Goal: Information Seeking & Learning: Learn about a topic

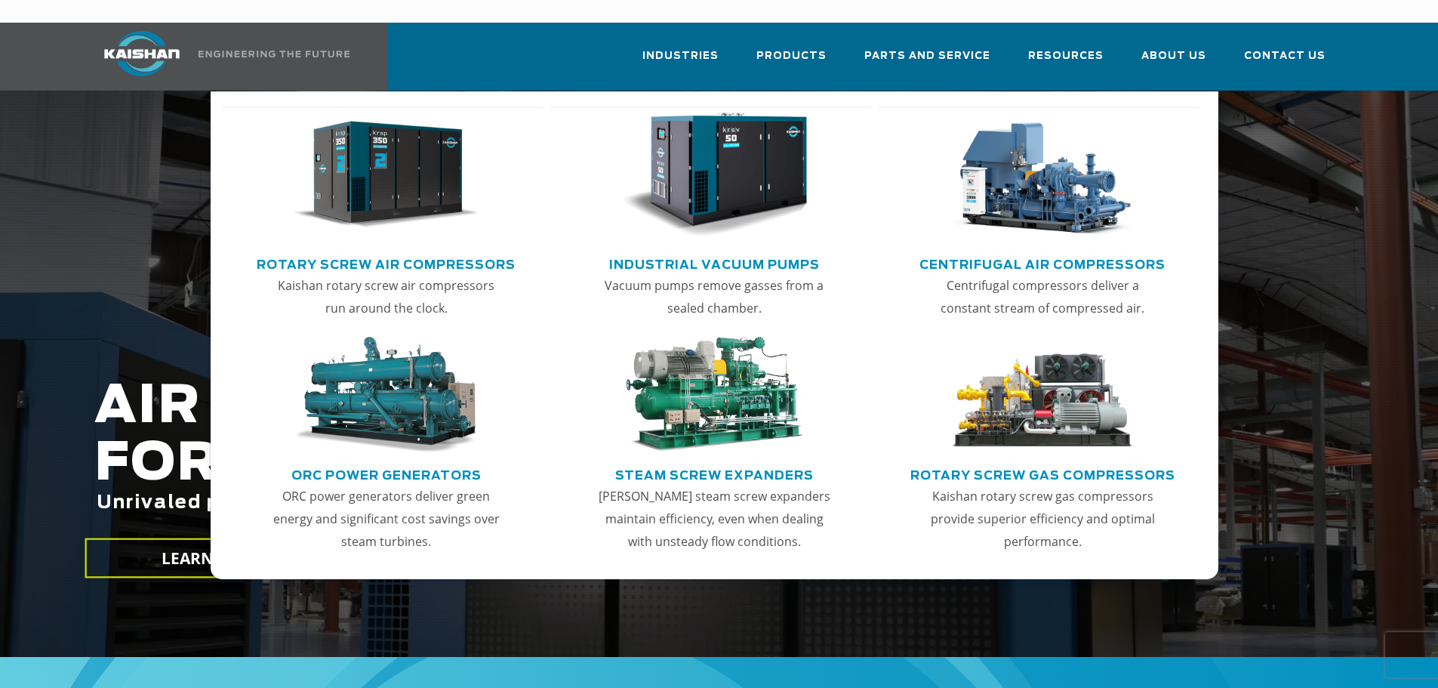
click at [377, 172] on img "Main menu" at bounding box center [386, 174] width 186 height 125
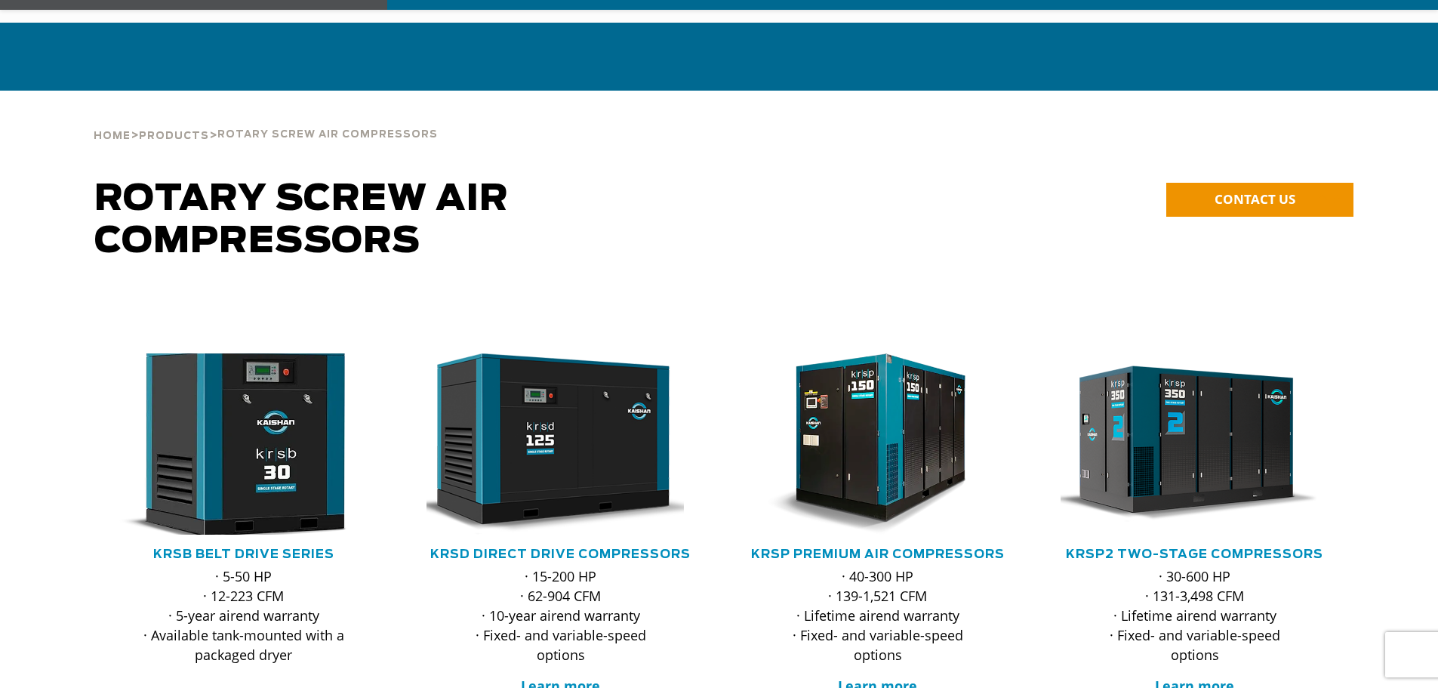
scroll to position [251, 0]
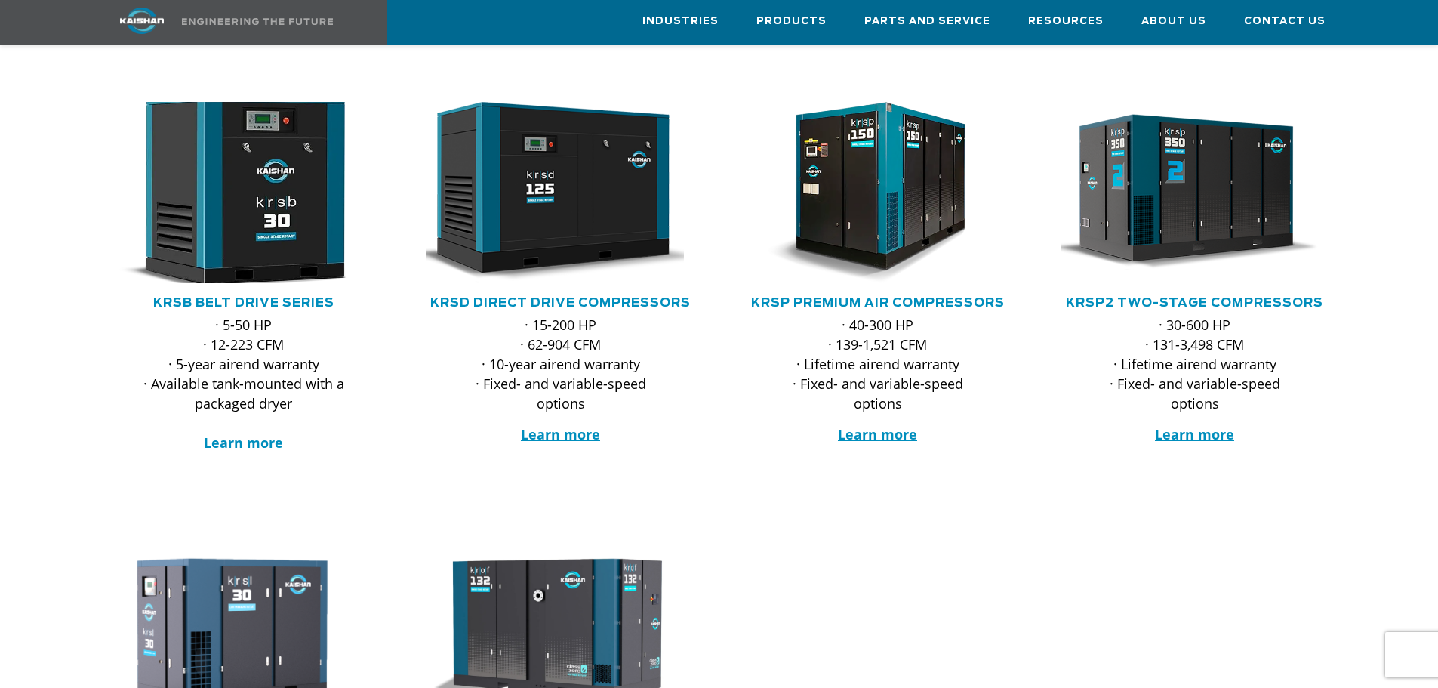
click at [267, 188] on img at bounding box center [233, 192] width 296 height 199
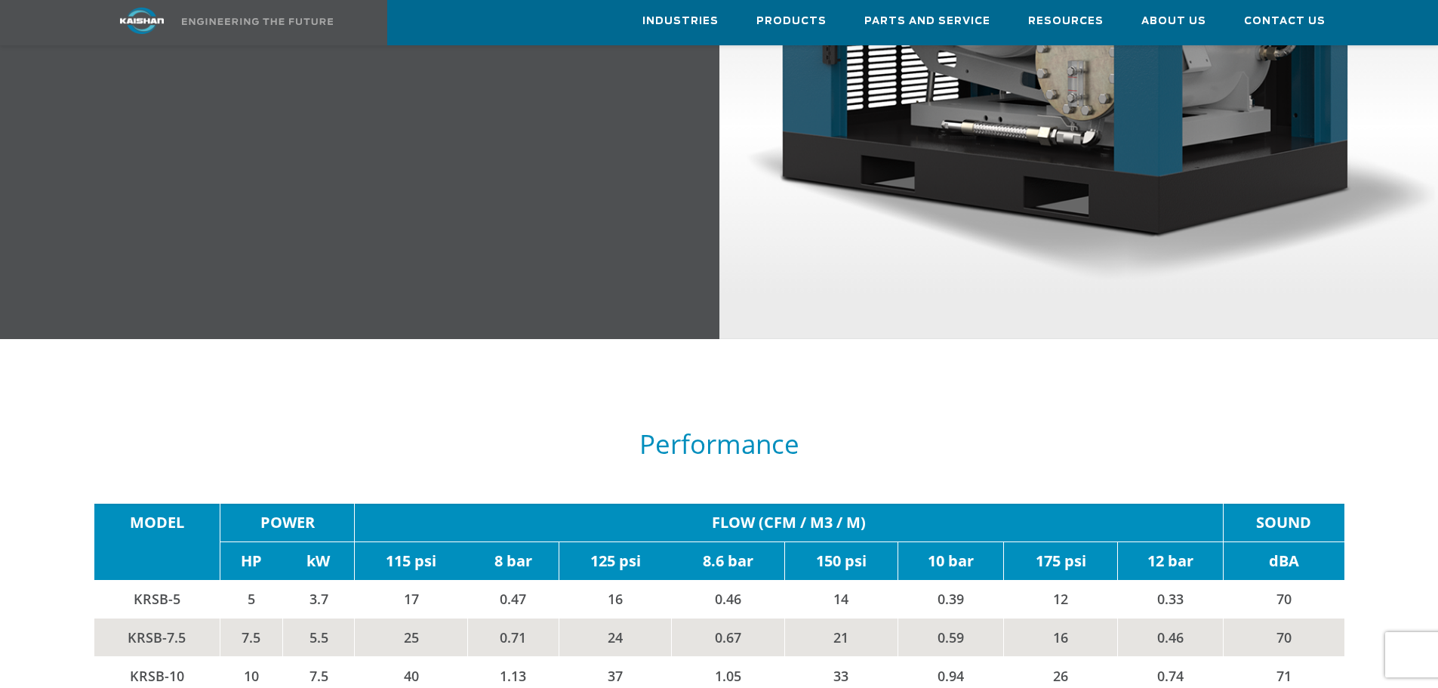
scroll to position [2516, 0]
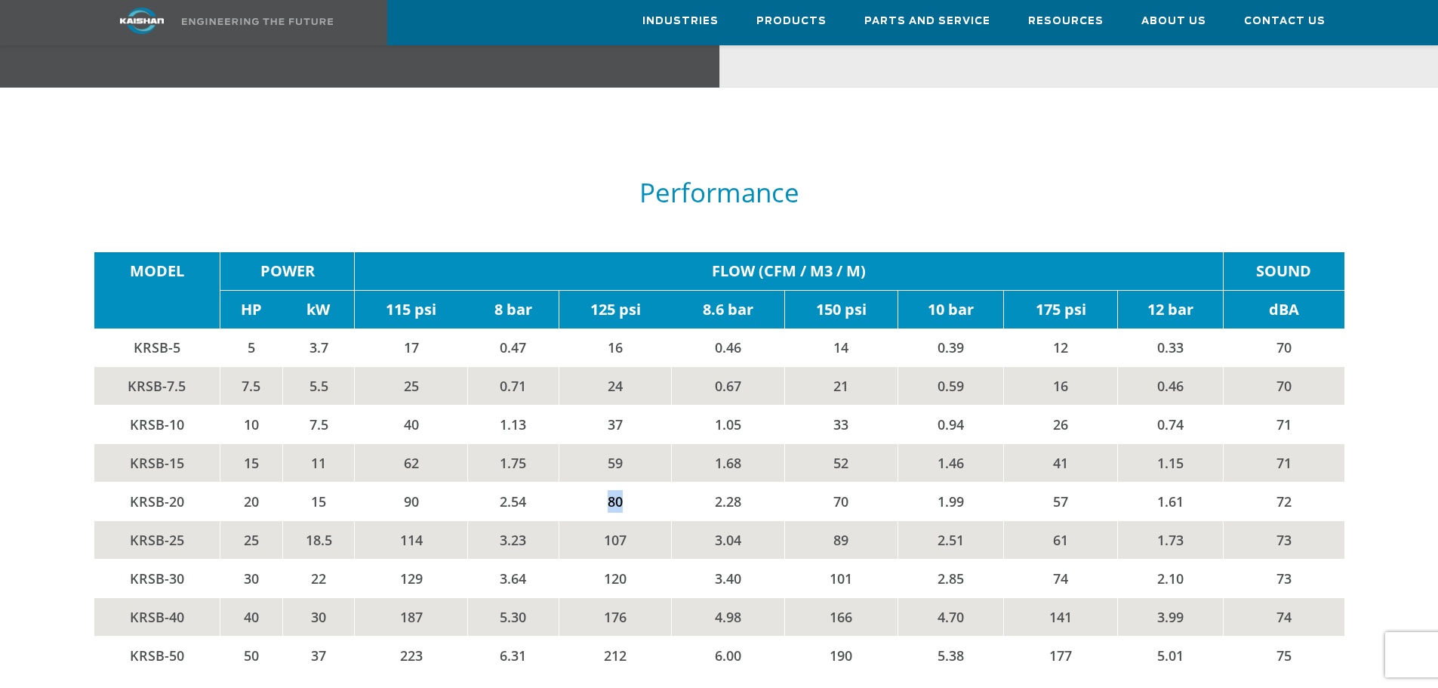
drag, startPoint x: 597, startPoint y: 480, endPoint x: 649, endPoint y: 477, distance: 52.2
click at [649, 482] on td "80" at bounding box center [615, 501] width 113 height 38
click at [648, 482] on td "80" at bounding box center [615, 501] width 113 height 38
click at [601, 482] on td "80" at bounding box center [615, 501] width 113 height 38
drag, startPoint x: 606, startPoint y: 479, endPoint x: 629, endPoint y: 478, distance: 22.7
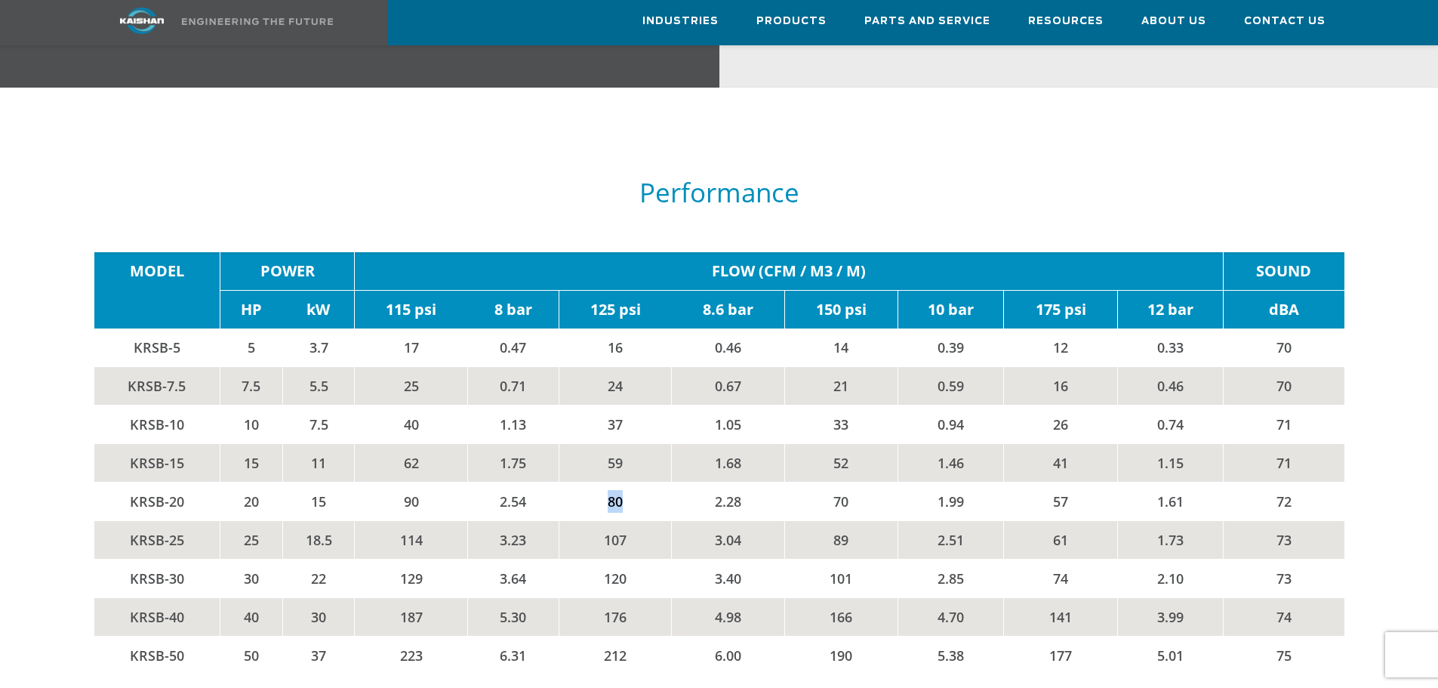
click at [629, 482] on td "80" at bounding box center [615, 501] width 113 height 38
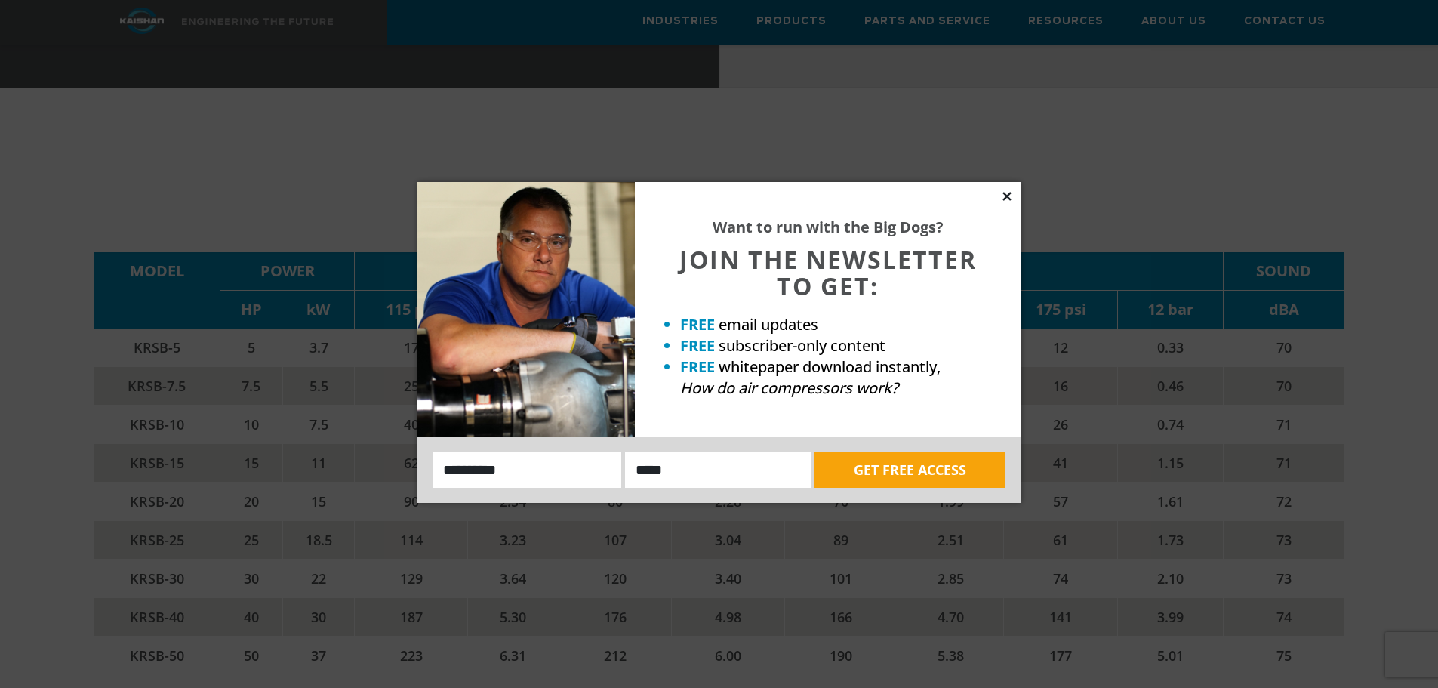
click at [1009, 196] on icon at bounding box center [1007, 196] width 14 height 14
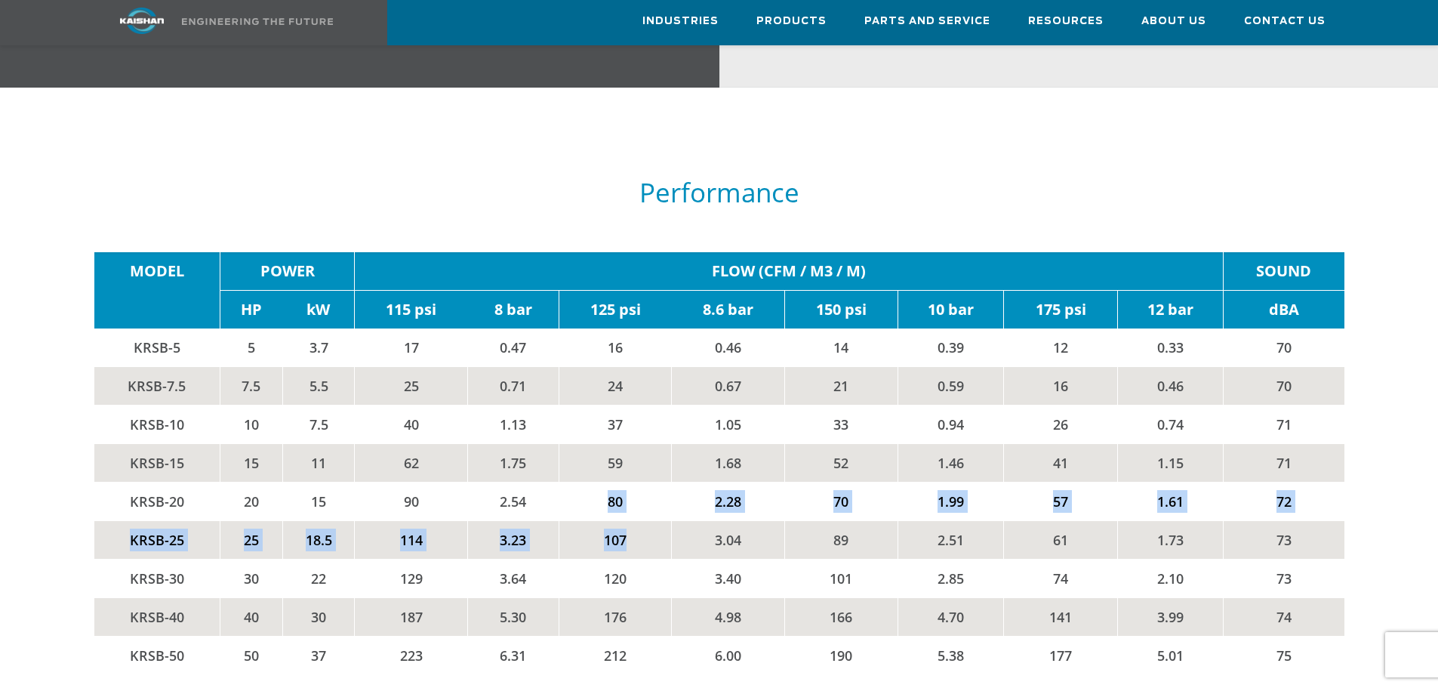
drag, startPoint x: 603, startPoint y: 479, endPoint x: 632, endPoint y: 511, distance: 43.3
click at [632, 511] on tbody "MODEL POWER FLOW (CFM / M3 / M) SOUND HP kW 115 psi 8 bar 125 psi 8.6 bar 150 p…" at bounding box center [719, 463] width 1250 height 422
click at [629, 491] on td "80" at bounding box center [615, 501] width 113 height 38
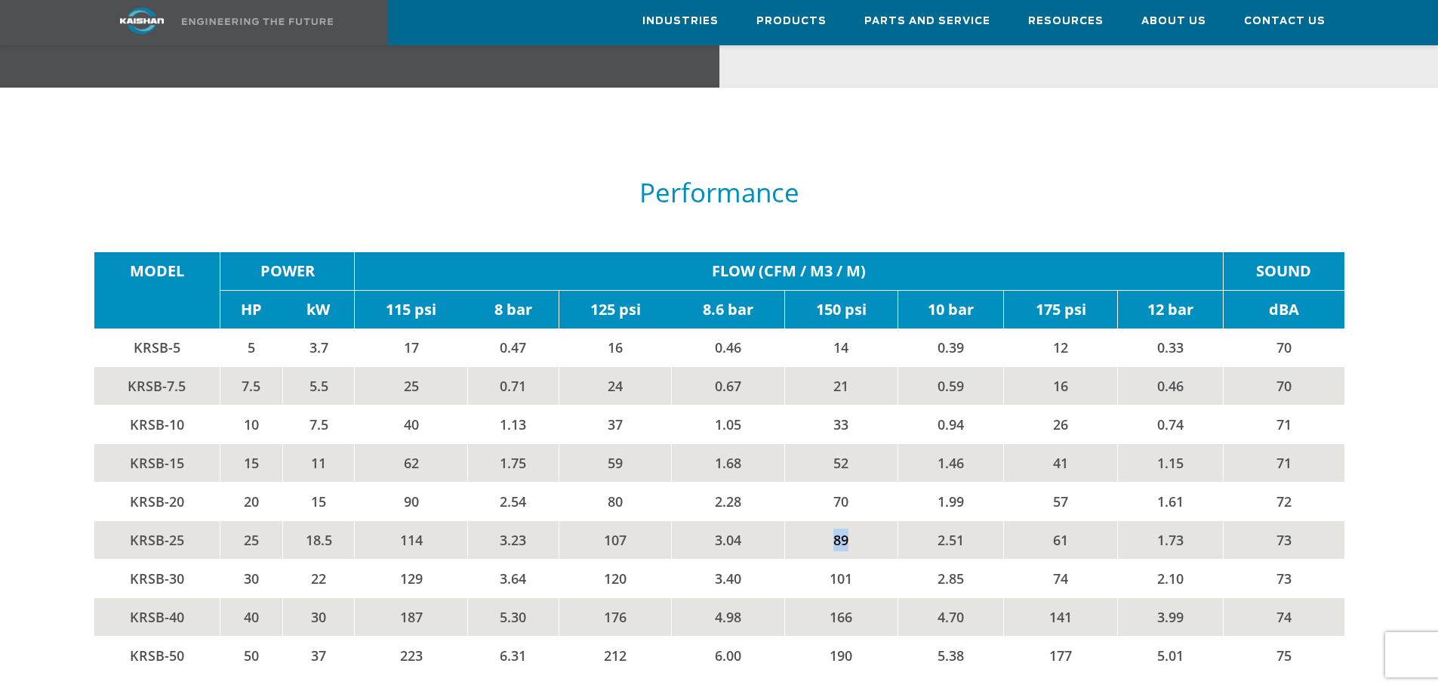
drag, startPoint x: 830, startPoint y: 518, endPoint x: 664, endPoint y: 523, distance: 165.4
click at [848, 524] on td "89" at bounding box center [840, 539] width 113 height 38
drag, startPoint x: 600, startPoint y: 512, endPoint x: 602, endPoint y: 495, distance: 16.7
click at [601, 520] on td "107" at bounding box center [615, 539] width 113 height 38
click at [601, 482] on td "80" at bounding box center [615, 501] width 113 height 38
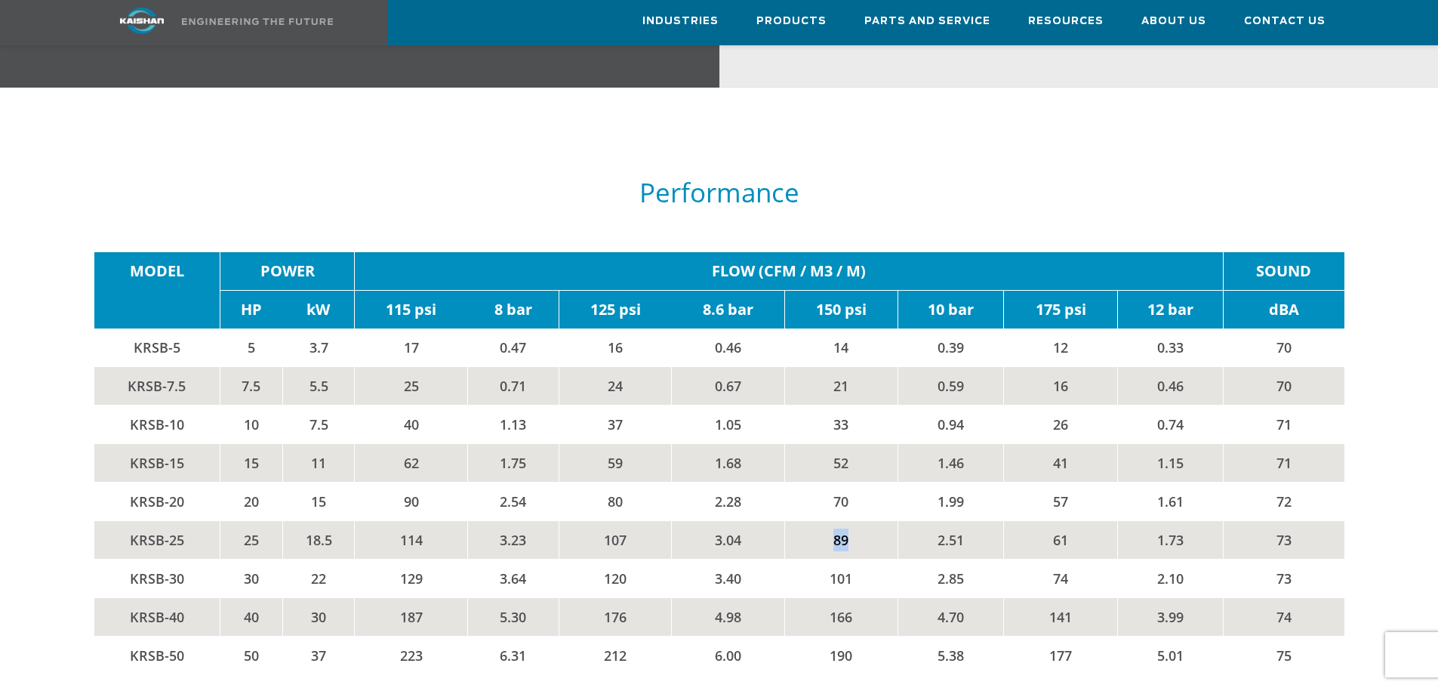
drag, startPoint x: 830, startPoint y: 513, endPoint x: 848, endPoint y: 513, distance: 17.4
click at [846, 520] on td "89" at bounding box center [840, 539] width 113 height 38
click at [849, 520] on td "89" at bounding box center [840, 539] width 113 height 38
click at [836, 520] on td "89" at bounding box center [840, 539] width 113 height 38
drag, startPoint x: 831, startPoint y: 518, endPoint x: 845, endPoint y: 522, distance: 14.3
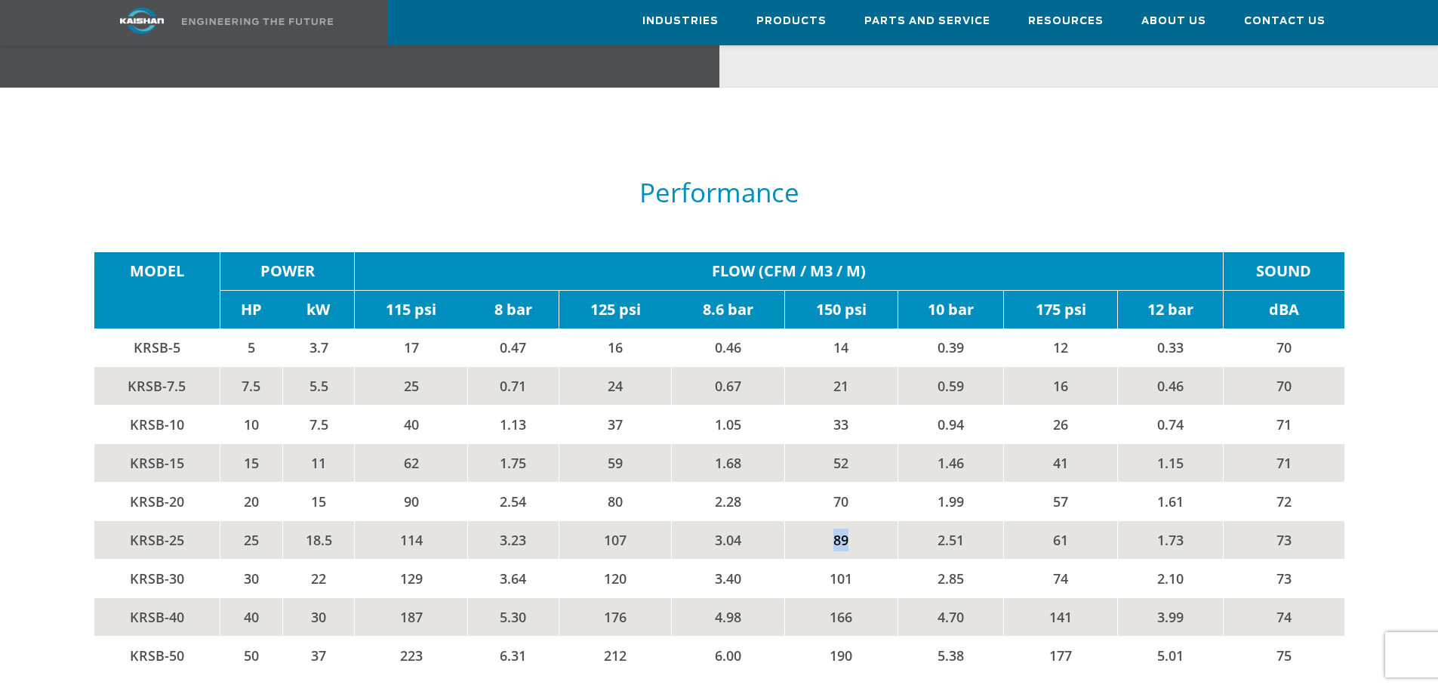
click at [845, 522] on td "89" at bounding box center [840, 539] width 113 height 38
click at [833, 520] on td "89" at bounding box center [840, 539] width 113 height 38
drag, startPoint x: 297, startPoint y: 519, endPoint x: 334, endPoint y: 525, distance: 36.6
click at [298, 520] on td "18.5" at bounding box center [318, 539] width 72 height 38
click at [334, 525] on td "18.5" at bounding box center [318, 539] width 72 height 38
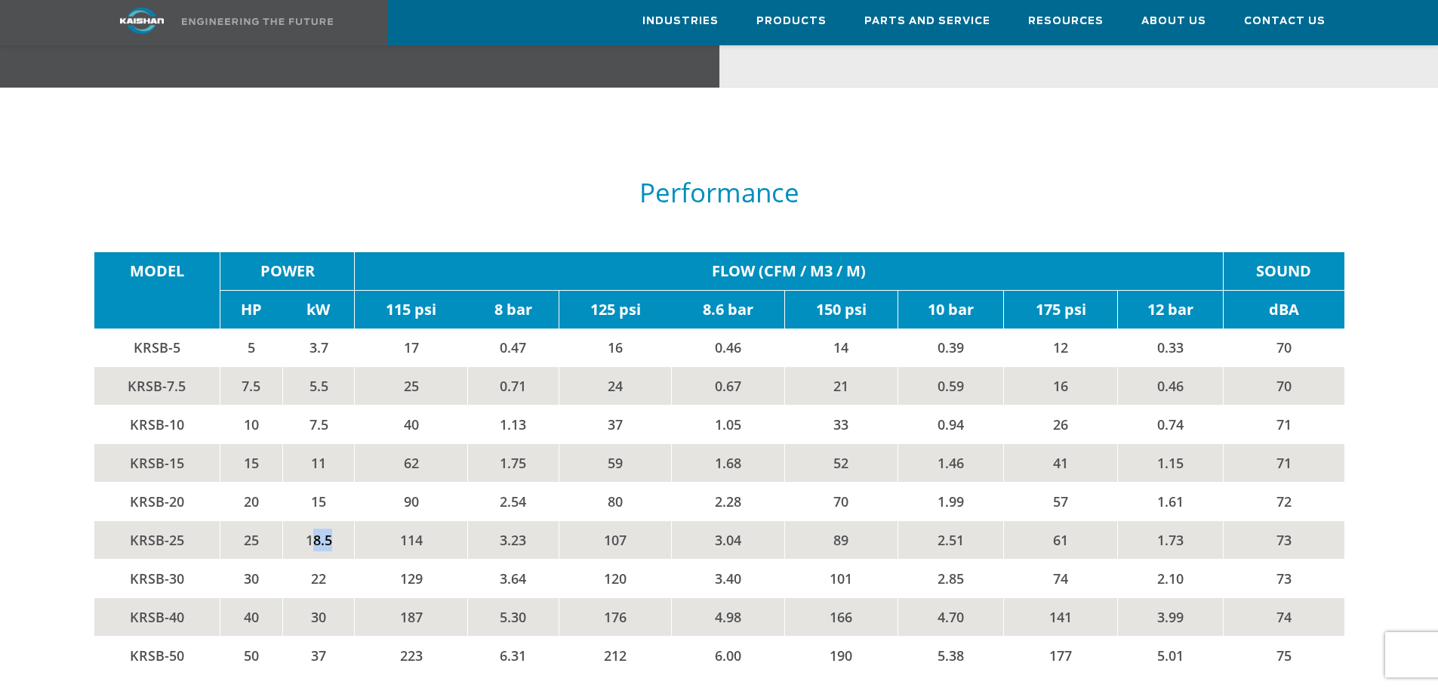
click at [335, 525] on td "18.5" at bounding box center [318, 539] width 72 height 38
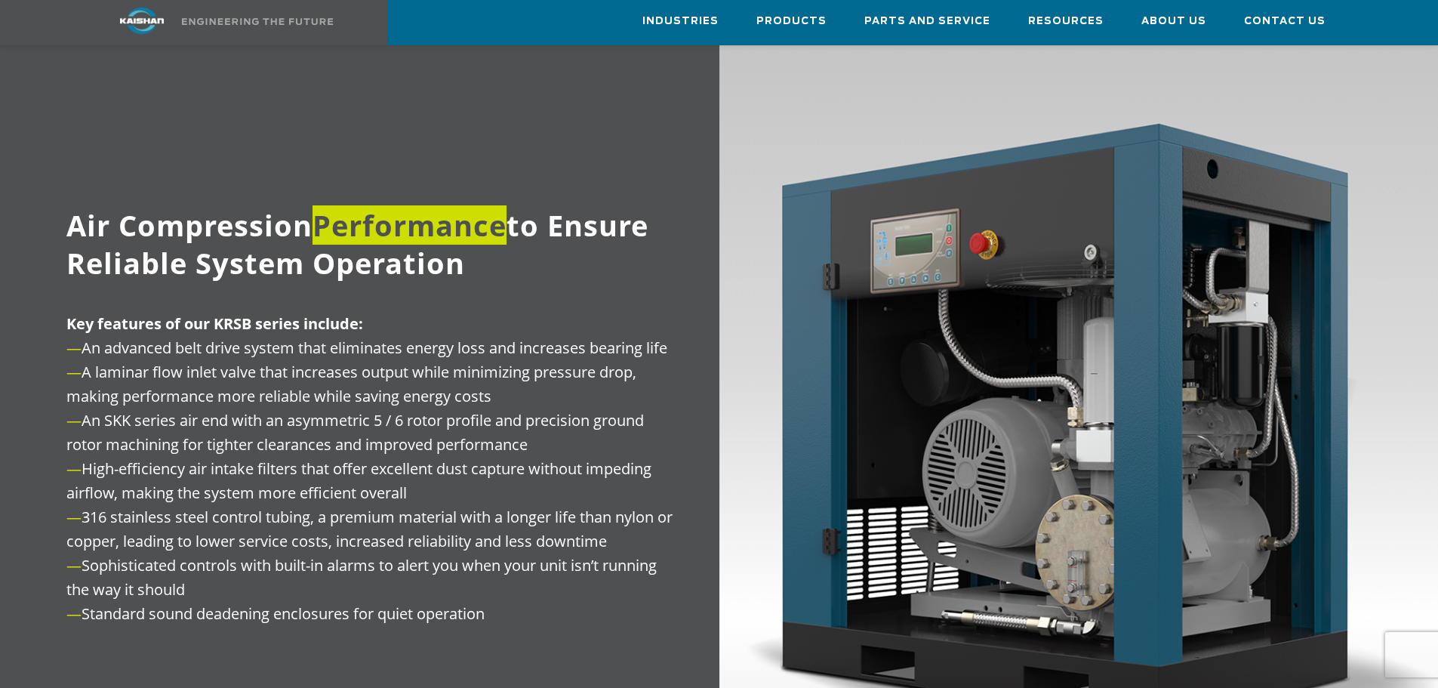
scroll to position [1761, 0]
